Goal: Task Accomplishment & Management: Complete application form

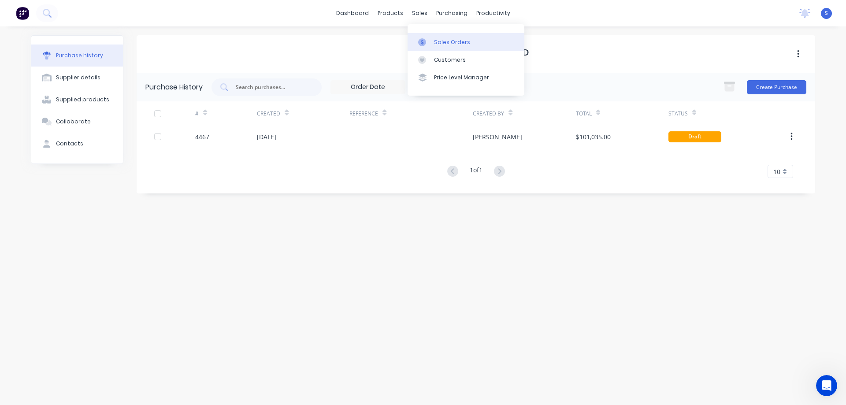
click at [438, 44] on div "Sales Orders" at bounding box center [452, 42] width 36 height 8
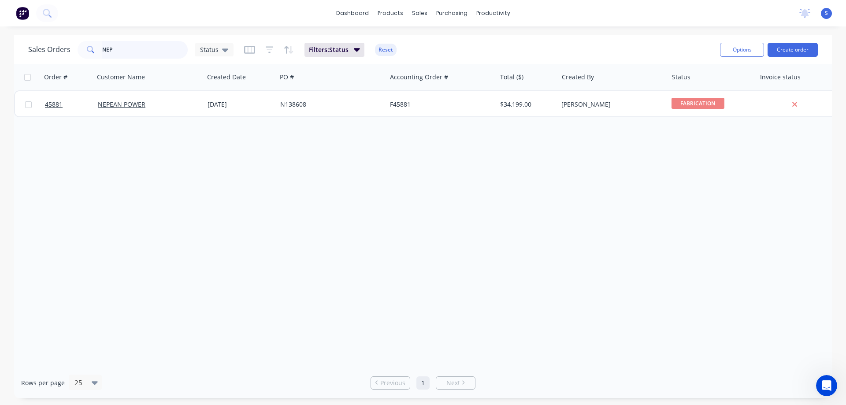
drag, startPoint x: 115, startPoint y: 49, endPoint x: -2, endPoint y: 44, distance: 117.7
click at [0, 44] on html "dashboard products sales purchasing productivity dashboard products Product Cat…" at bounding box center [423, 202] width 846 height 405
drag, startPoint x: 159, startPoint y: 52, endPoint x: 14, endPoint y: 53, distance: 145.0
click at [14, 53] on div "Sales Orders js Status Filters: Status Reset Options Create order Order # Custo…" at bounding box center [423, 216] width 846 height 363
type input "js"
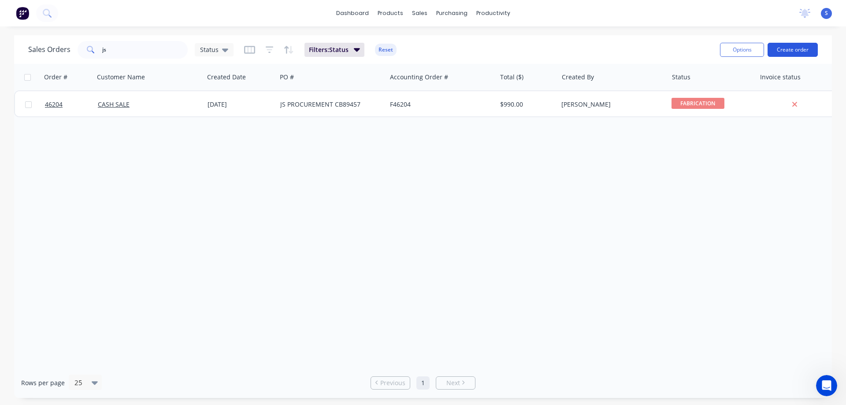
click at [797, 52] on button "Create order" at bounding box center [792, 50] width 50 height 14
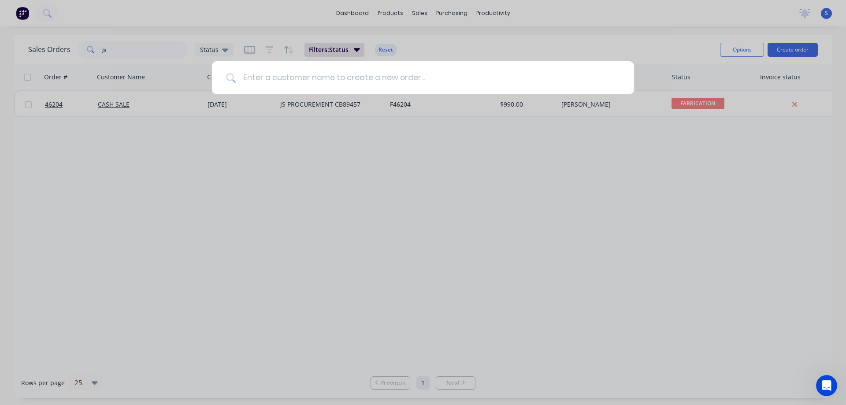
click at [282, 76] on input at bounding box center [428, 77] width 384 height 33
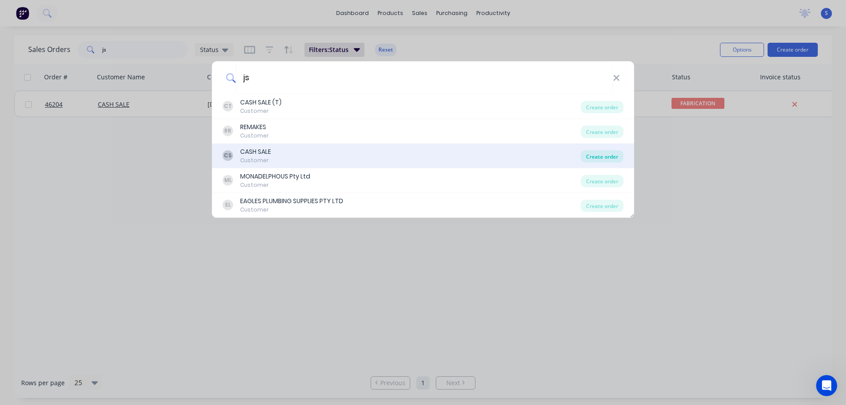
type input "js"
click at [593, 159] on div "Create order" at bounding box center [602, 156] width 43 height 12
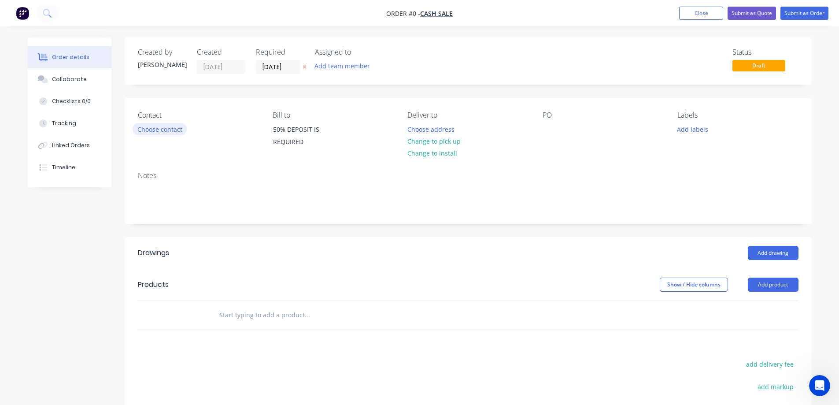
click at [167, 130] on button "Choose contact" at bounding box center [160, 129] width 54 height 12
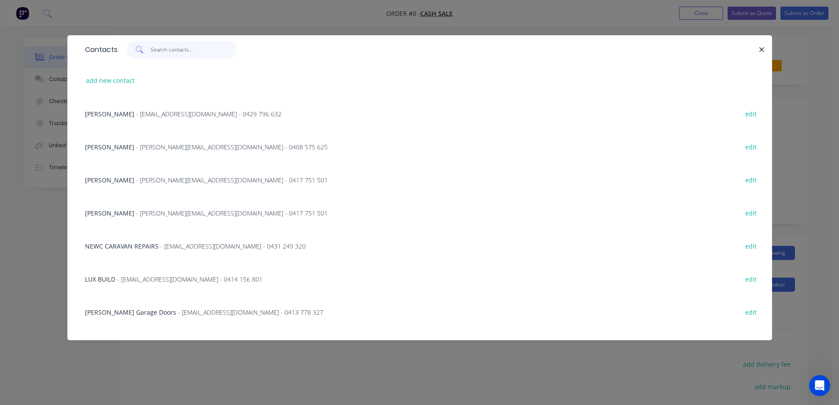
click at [172, 52] on input "text" at bounding box center [194, 50] width 86 height 18
type input "js"
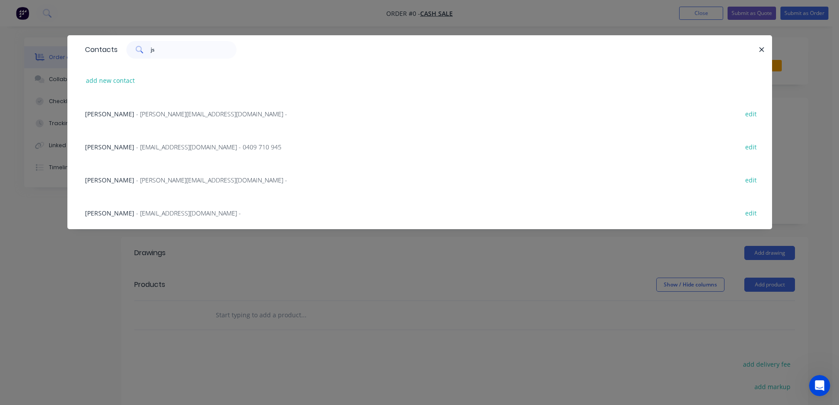
click at [151, 114] on span "- [PERSON_NAME][EMAIL_ADDRESS][DOMAIN_NAME] -" at bounding box center [211, 114] width 151 height 8
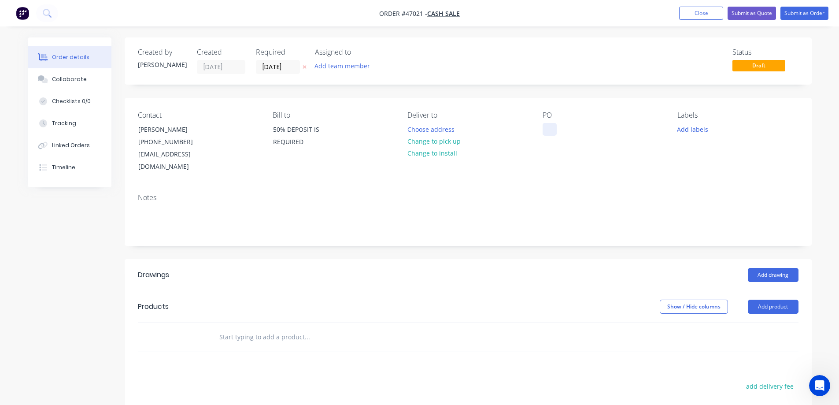
click at [543, 125] on div at bounding box center [550, 129] width 14 height 13
click at [688, 130] on button "Add labels" at bounding box center [693, 129] width 41 height 12
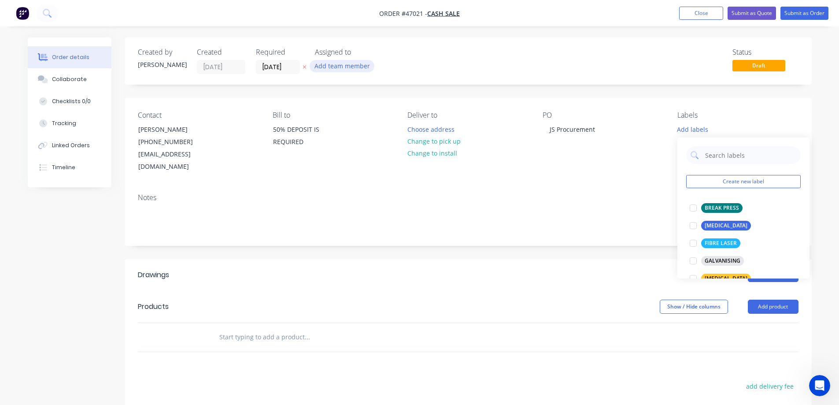
click at [333, 63] on button "Add team member" at bounding box center [342, 66] width 65 height 12
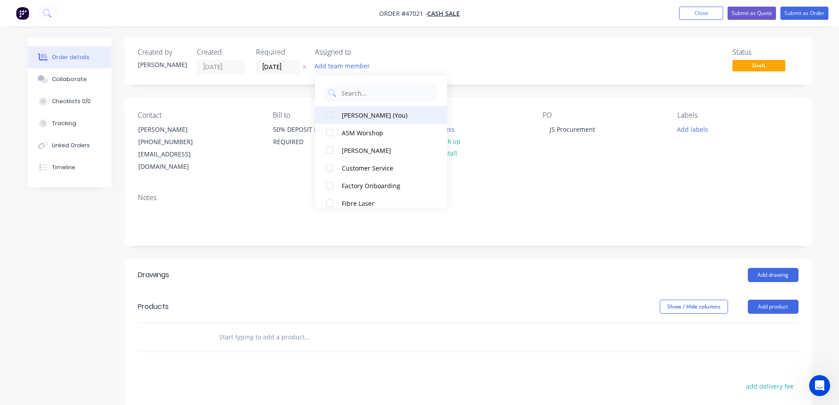
click at [331, 116] on div at bounding box center [330, 115] width 18 height 18
click at [293, 68] on input "[DATE]" at bounding box center [277, 66] width 43 height 13
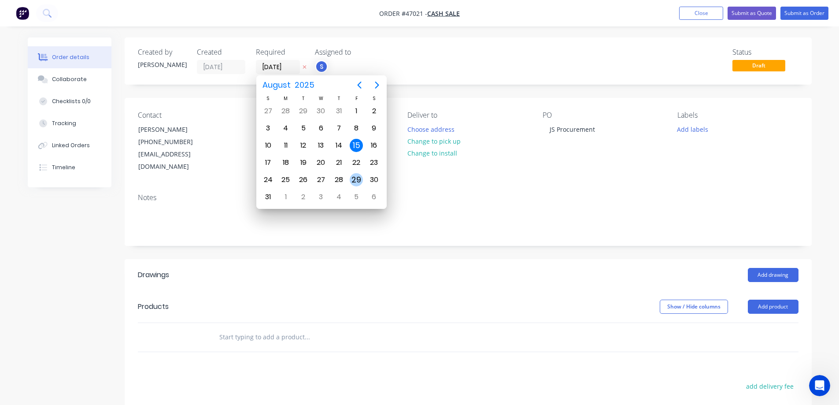
click at [358, 178] on div "29" at bounding box center [356, 179] width 13 height 13
type input "[DATE]"
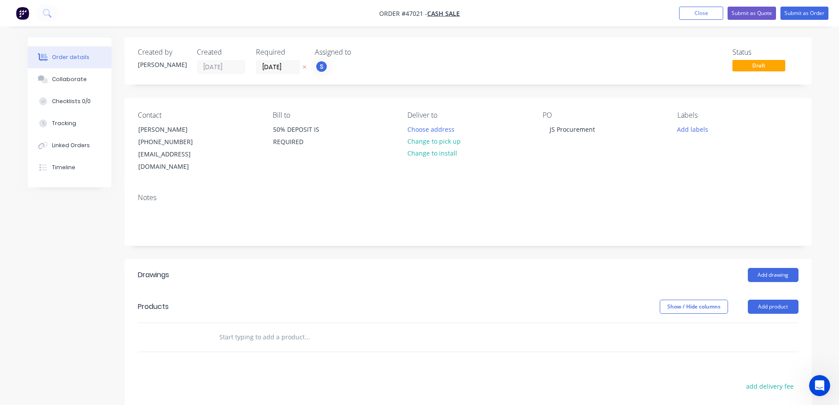
click at [584, 85] on div "Created by [PERSON_NAME] Created [DATE] Required [DATE] Assigned to S Status Dr…" at bounding box center [468, 60] width 687 height 47
click at [701, 134] on button "Add labels" at bounding box center [693, 129] width 41 height 12
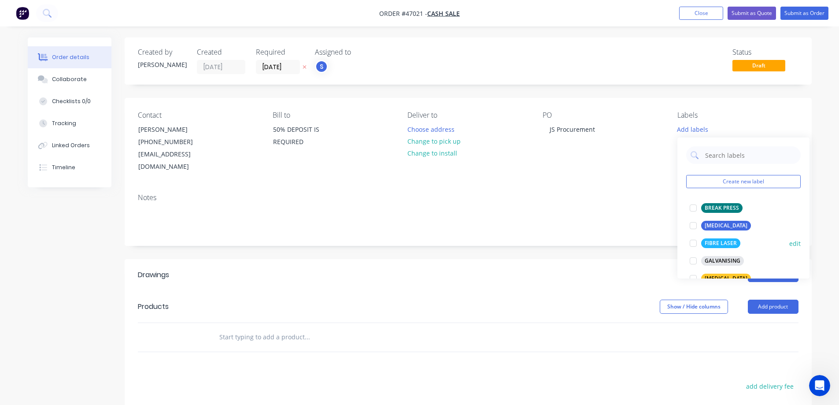
click at [695, 246] on div at bounding box center [694, 243] width 18 height 18
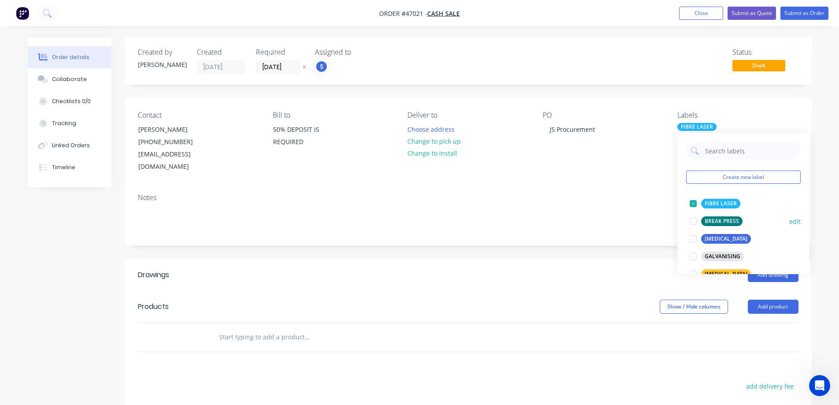
click at [692, 222] on div at bounding box center [694, 221] width 18 height 18
click at [623, 234] on div "Created by [PERSON_NAME] Created [DATE] Required [DATE] Assigned to S Status Dr…" at bounding box center [468, 290] width 687 height 507
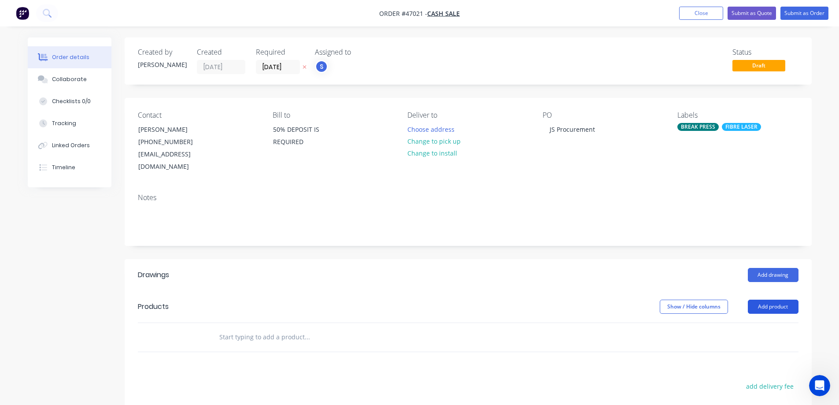
click at [778, 300] on button "Add product" at bounding box center [773, 307] width 51 height 14
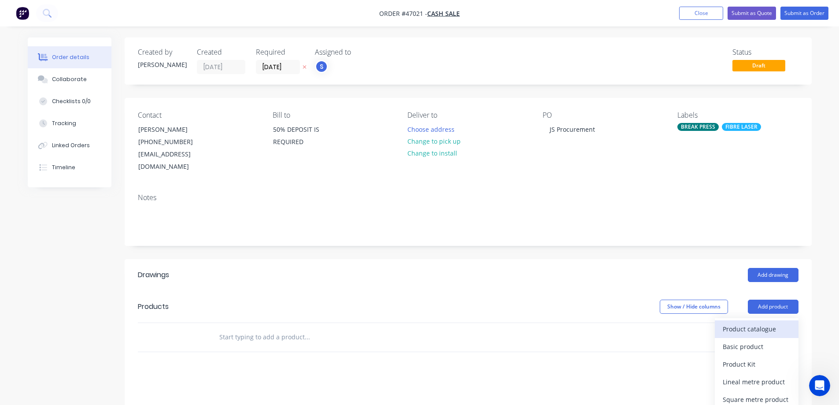
click at [737, 322] on div "Product catalogue" at bounding box center [757, 328] width 68 height 13
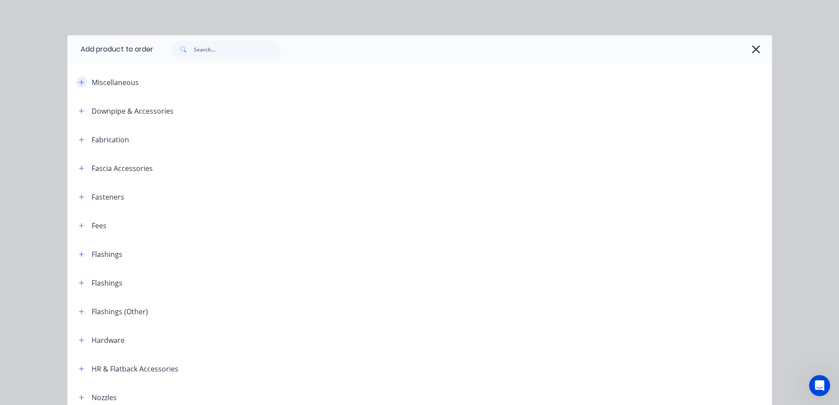
click at [79, 83] on icon "button" at bounding box center [81, 82] width 5 height 5
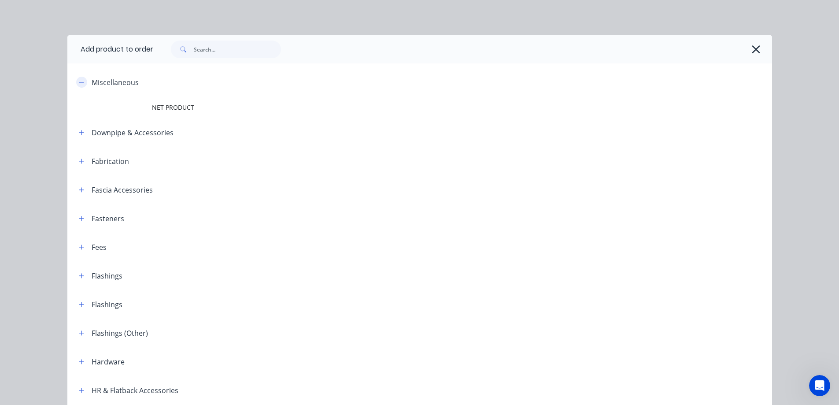
click at [80, 84] on icon "button" at bounding box center [81, 82] width 5 height 6
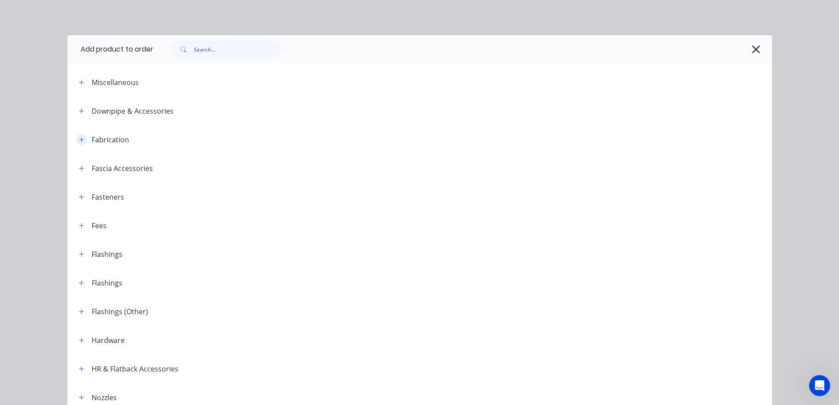
click at [79, 137] on icon "button" at bounding box center [81, 140] width 5 height 6
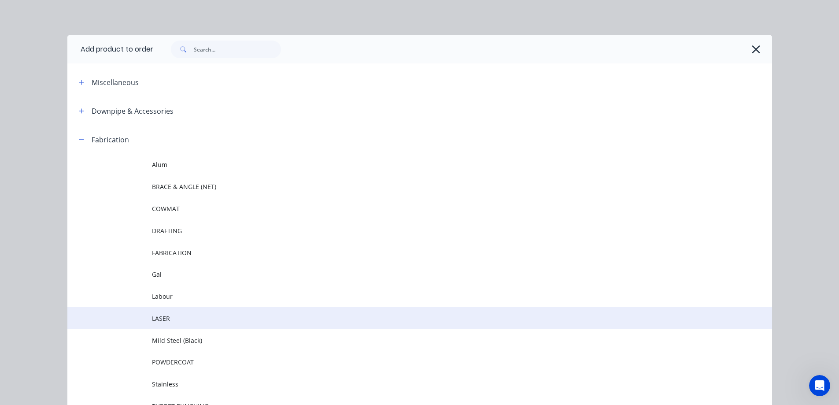
click at [173, 317] on span "LASER" at bounding box center [400, 318] width 496 height 9
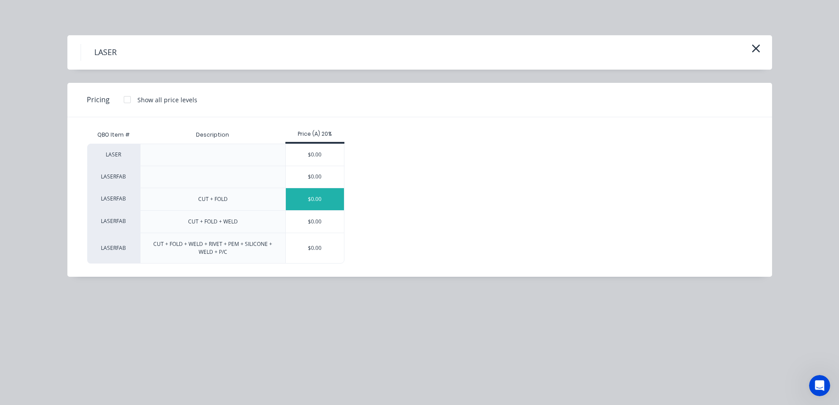
click at [328, 195] on div "$0.00" at bounding box center [315, 199] width 59 height 22
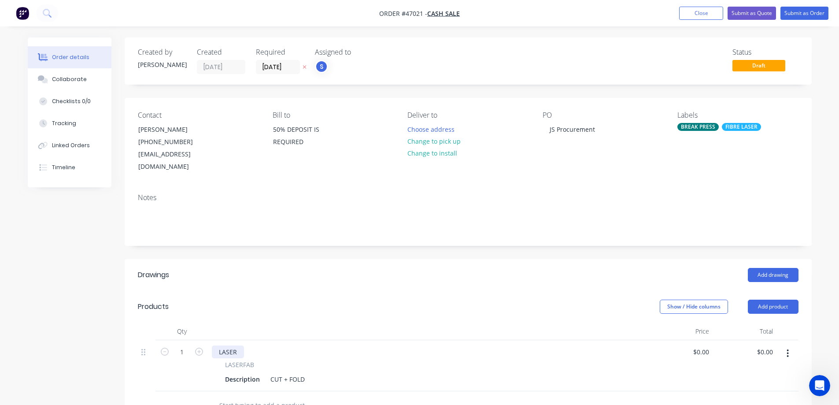
click at [232, 345] on div "LASER" at bounding box center [228, 351] width 32 height 13
click at [243, 373] on div "Description" at bounding box center [243, 379] width 42 height 13
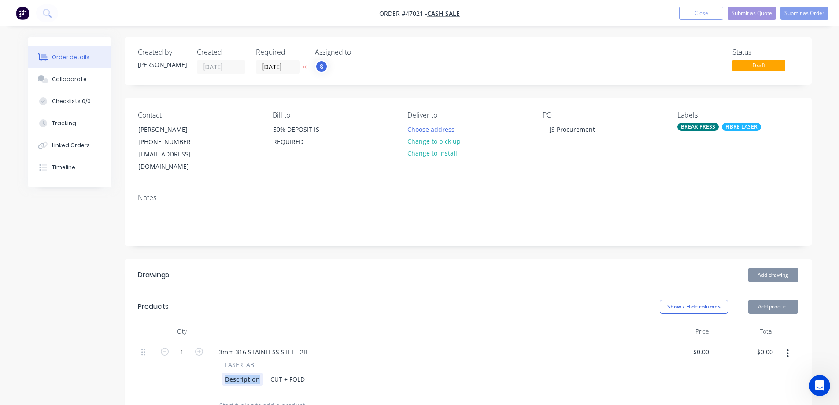
click at [243, 373] on div "Description" at bounding box center [243, 379] width 42 height 13
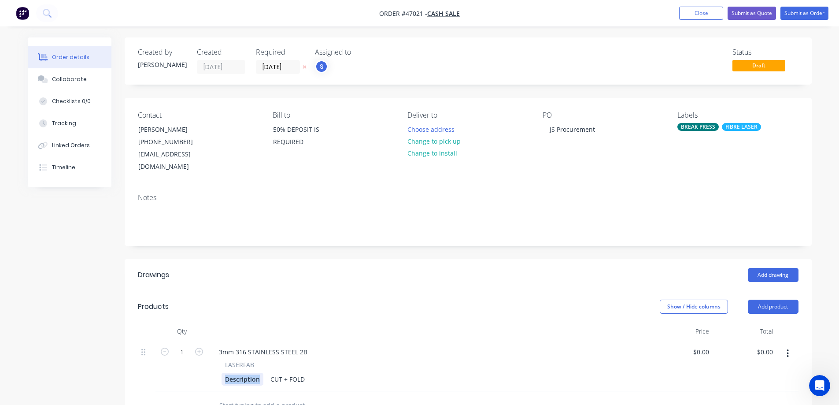
click at [242, 373] on div "Description" at bounding box center [243, 379] width 42 height 13
paste div
click at [181, 345] on input "1" at bounding box center [182, 351] width 23 height 13
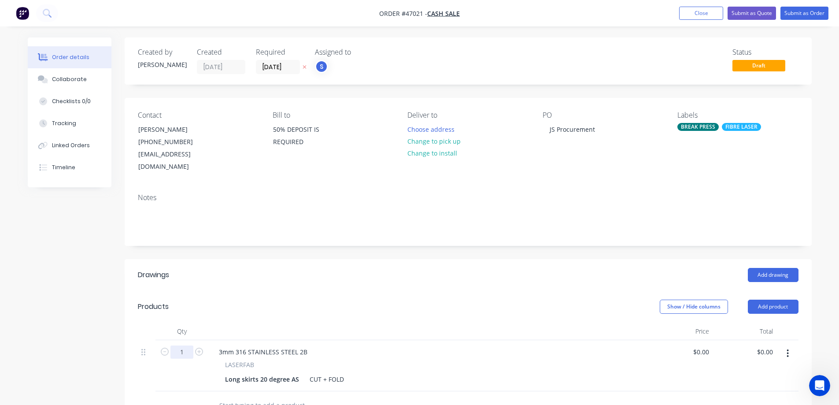
click at [181, 345] on input "1" at bounding box center [182, 351] width 23 height 13
type input "15"
click at [67, 360] on div "Created by [PERSON_NAME] Created [DATE] Required [DATE] Assigned to S Status Dr…" at bounding box center [420, 331] width 784 height 588
click at [704, 345] on input "0" at bounding box center [703, 351] width 20 height 13
click at [704, 345] on input "0" at bounding box center [708, 351] width 10 height 13
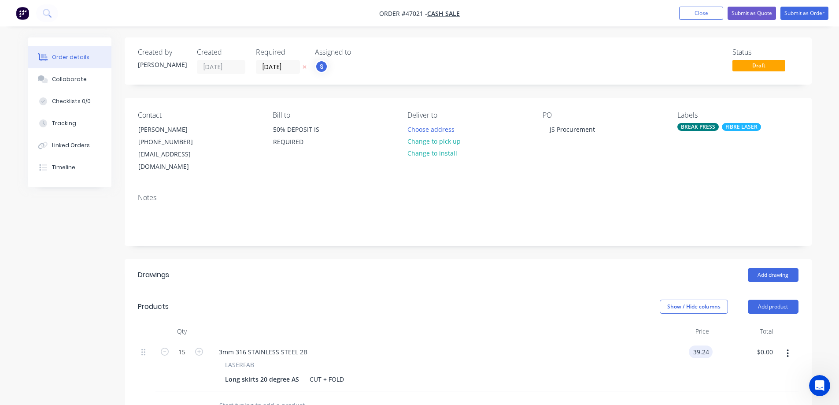
type input "$39.24"
type input "$588.60"
click at [576, 268] on div "Add drawing" at bounding box center [538, 275] width 520 height 14
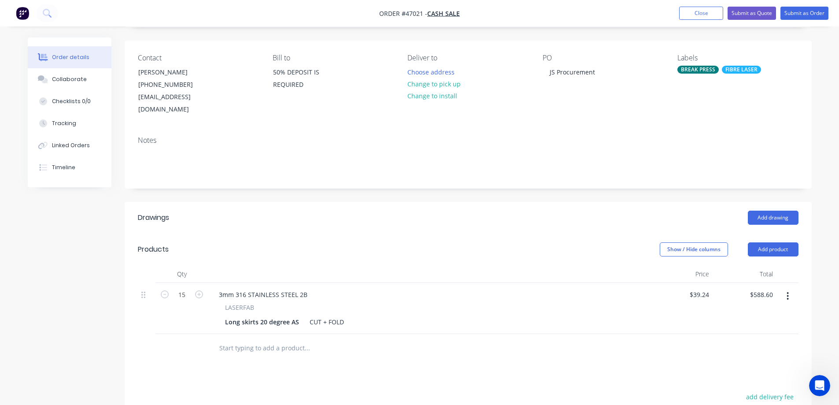
scroll to position [88, 0]
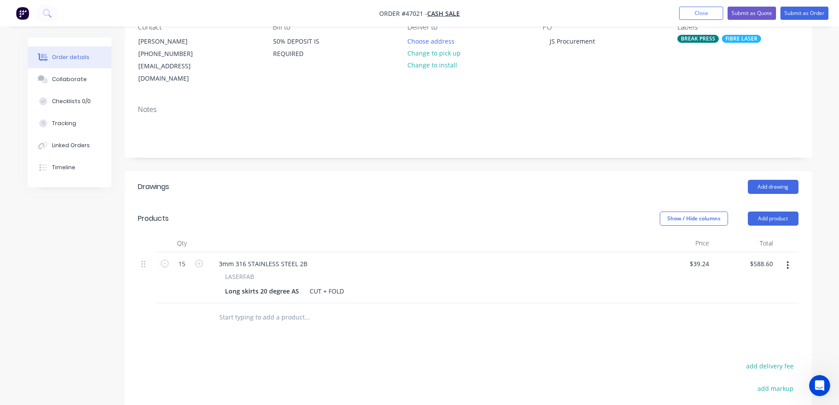
click at [788, 260] on icon "button" at bounding box center [788, 265] width 2 height 10
click at [741, 300] on div "Duplicate" at bounding box center [757, 306] width 68 height 13
click at [296, 336] on div "Long skirts 20 degree AS" at bounding box center [262, 342] width 81 height 13
click at [295, 336] on div "Long skirts 20 degree AS" at bounding box center [262, 342] width 81 height 13
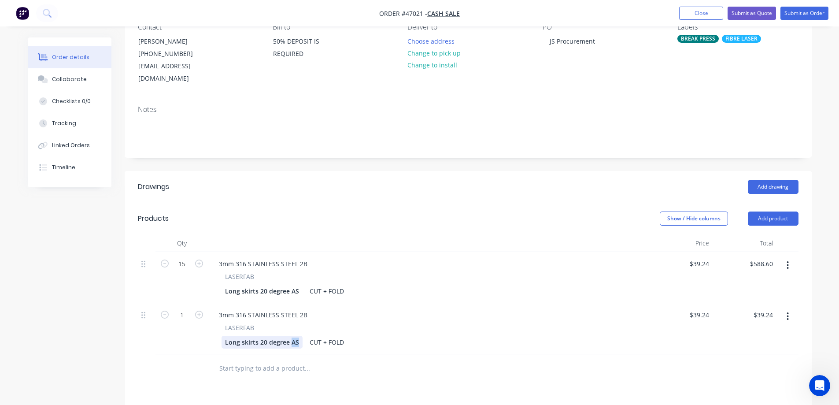
click at [295, 336] on div "Long skirts 20 degree AS" at bounding box center [262, 342] width 81 height 13
click at [74, 327] on div "Created by [PERSON_NAME] Created [DATE] Required [DATE] Assigned to S Status Dr…" at bounding box center [420, 268] width 784 height 639
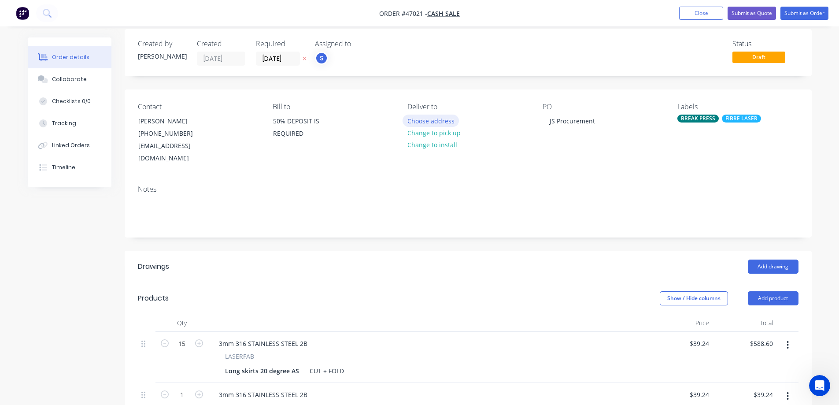
scroll to position [0, 0]
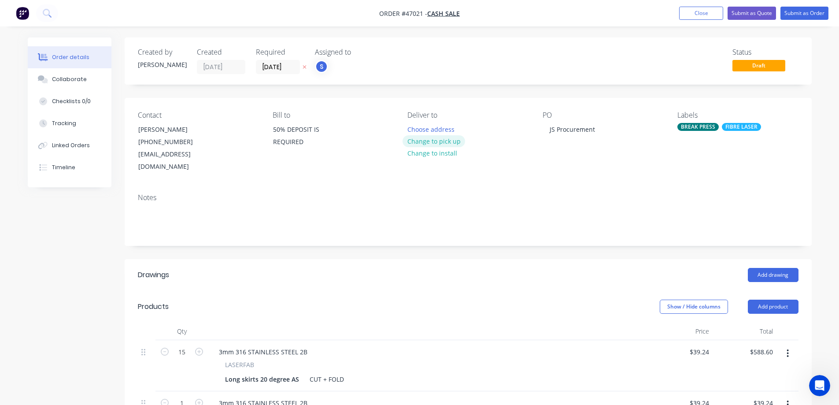
click at [445, 142] on button "Change to pick up" at bounding box center [434, 141] width 63 height 12
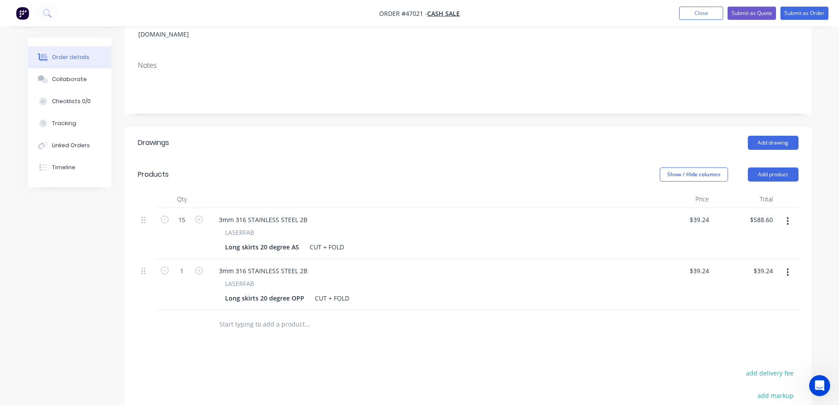
scroll to position [259, 0]
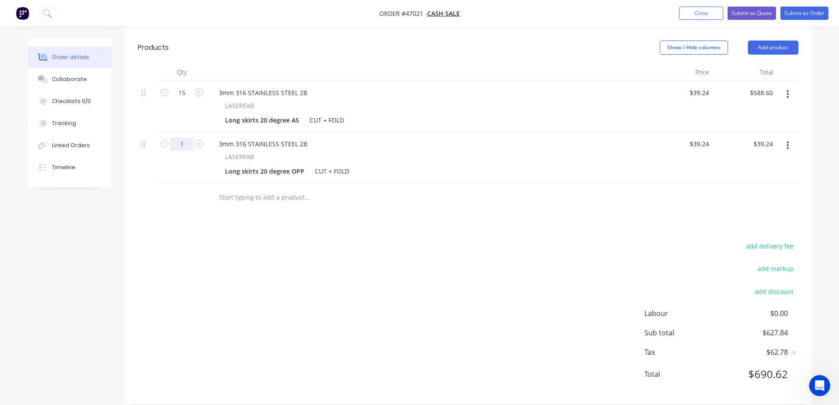
click at [183, 100] on input "1" at bounding box center [182, 92] width 23 height 13
type input "15"
type input "$588.60"
click at [109, 291] on div "Created by [PERSON_NAME] Created [DATE] Required [DATE] Assigned to S Status Dr…" at bounding box center [420, 97] width 784 height 639
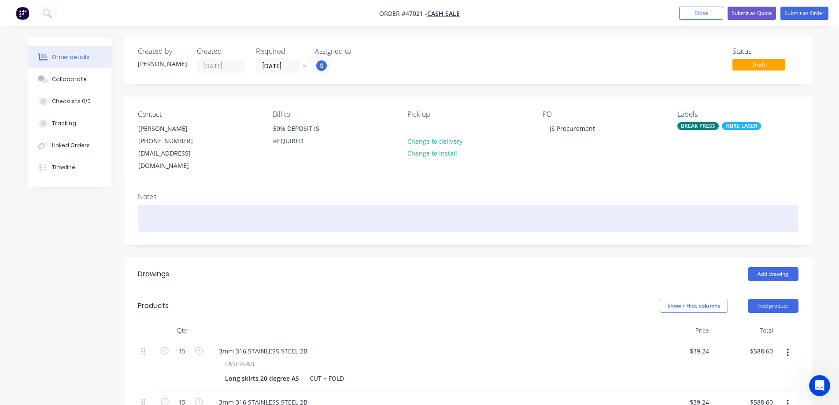
scroll to position [0, 0]
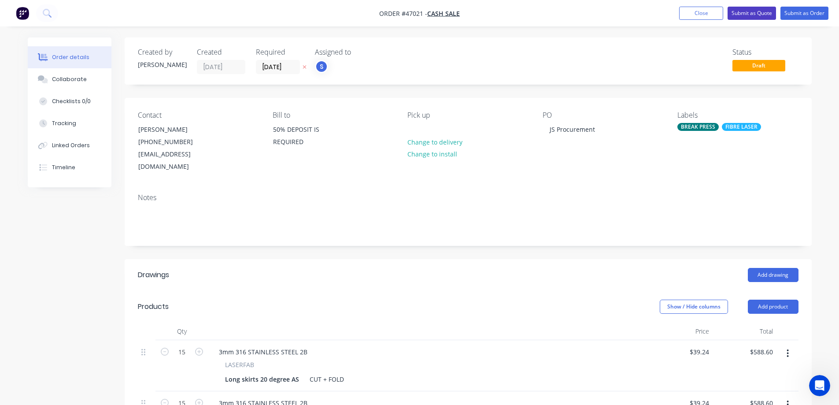
click at [761, 13] on button "Submit as Quote" at bounding box center [752, 13] width 48 height 13
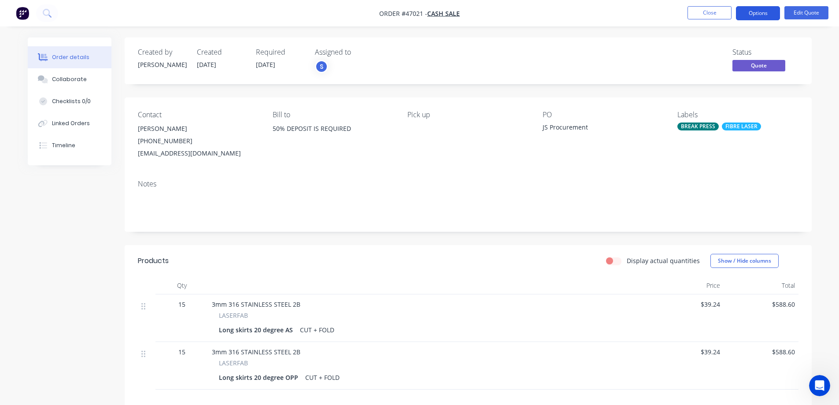
click at [755, 15] on button "Options" at bounding box center [758, 13] width 44 height 14
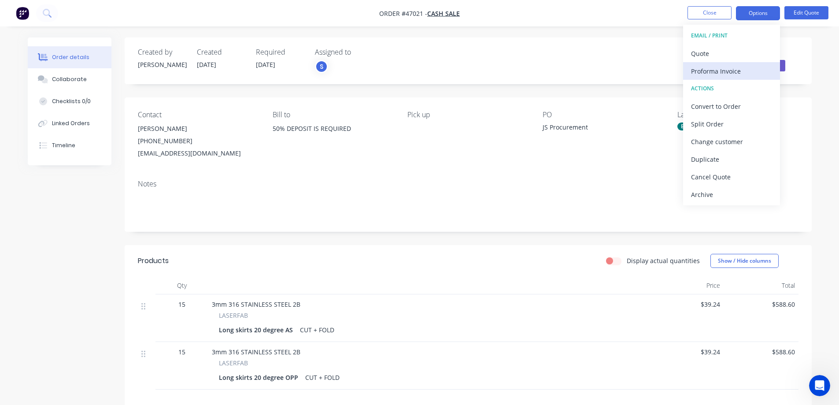
click at [714, 70] on div "Proforma Invoice" at bounding box center [731, 71] width 81 height 13
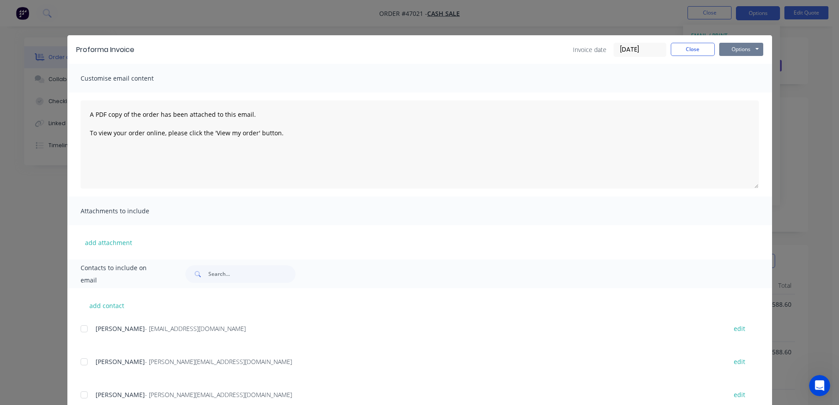
click at [755, 49] on button "Options" at bounding box center [741, 49] width 44 height 13
click at [738, 78] on button "Print" at bounding box center [747, 79] width 56 height 15
click at [695, 55] on button "Close" at bounding box center [693, 49] width 44 height 13
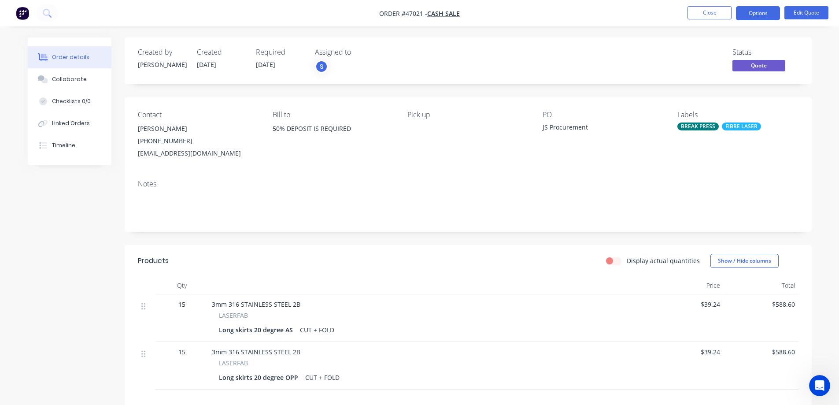
click at [755, 126] on div "FIBRE LASER" at bounding box center [741, 126] width 39 height 8
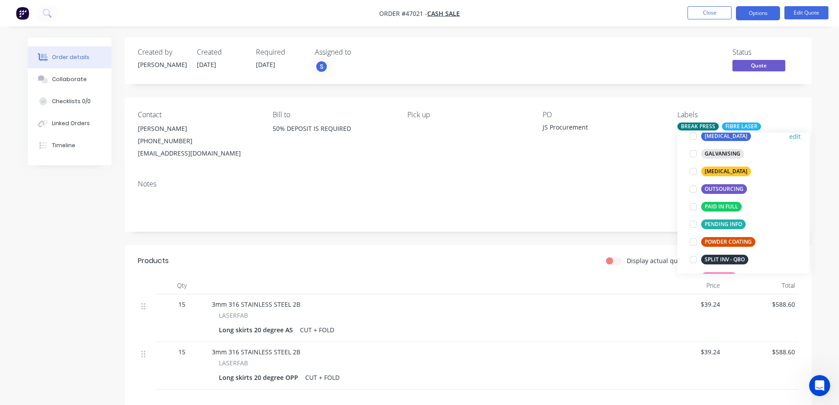
scroll to position [176, 0]
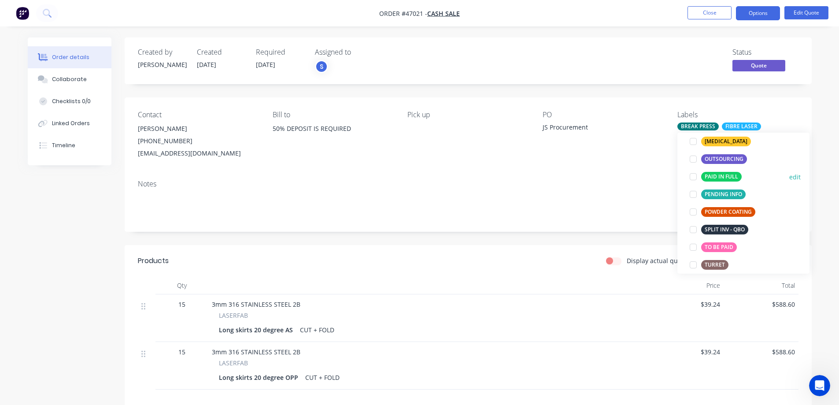
click at [693, 177] on div at bounding box center [694, 177] width 18 height 18
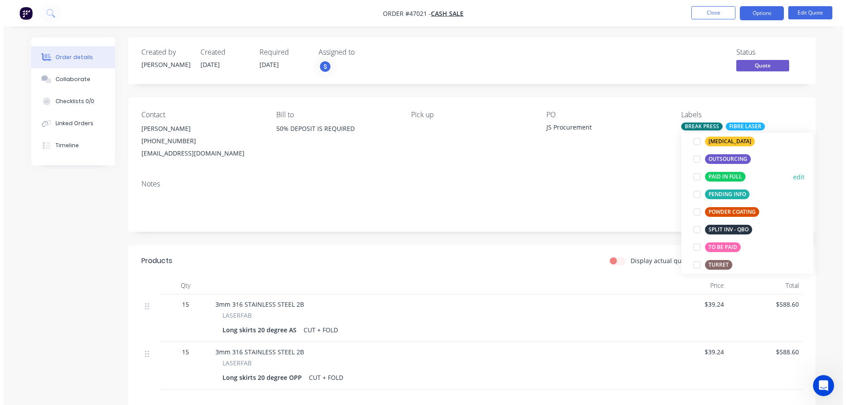
scroll to position [62, 0]
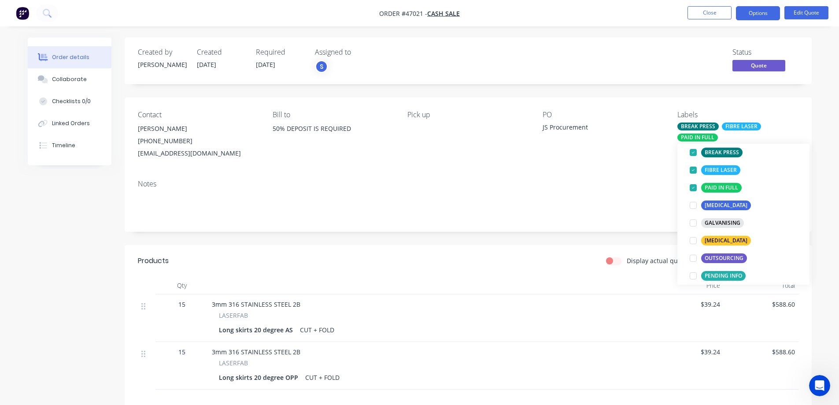
click at [599, 67] on div "Status Quote" at bounding box center [601, 61] width 396 height 26
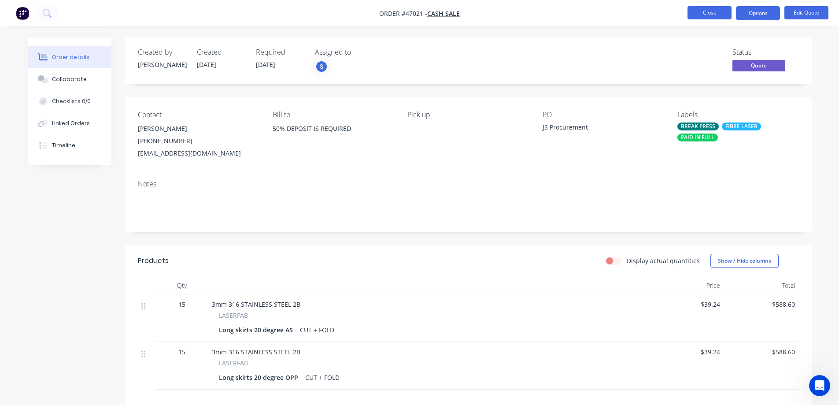
click at [701, 13] on button "Close" at bounding box center [710, 12] width 44 height 13
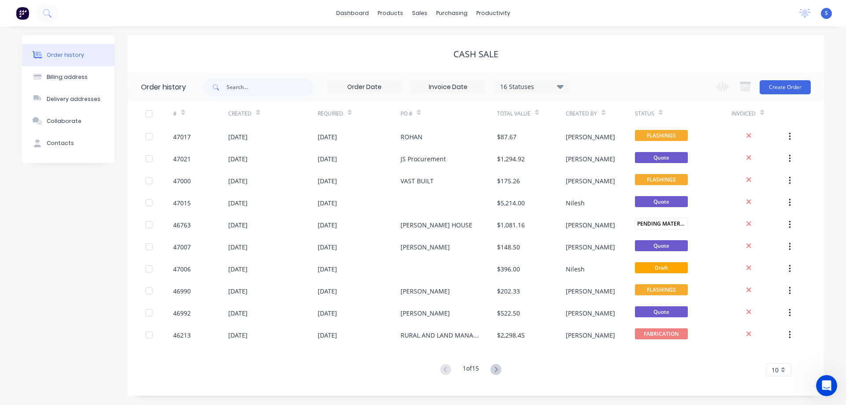
click at [225, 46] on div "CASH SALE" at bounding box center [476, 53] width 696 height 37
